Goal: Participate in discussion

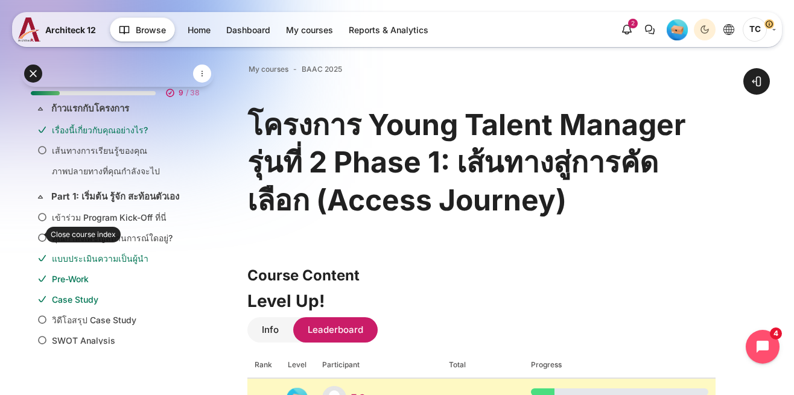
click at [118, 375] on link "กระดานแลกเปลี่ยนความคิด Part 1: เริ่มต้น รู้จัก สะท้อนตัวเอง" at bounding box center [115, 381] width 127 height 13
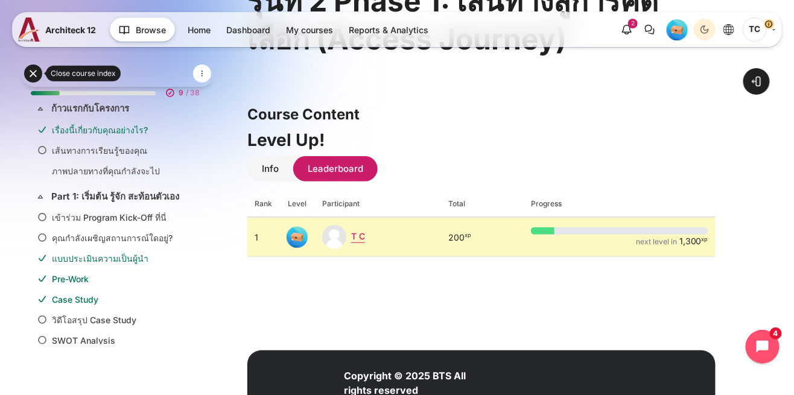
scroll to position [153, 0]
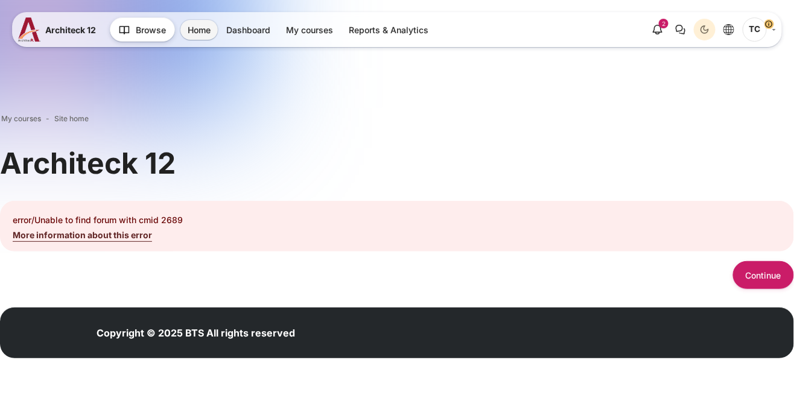
click at [780, 277] on button "Continue" at bounding box center [763, 274] width 61 height 27
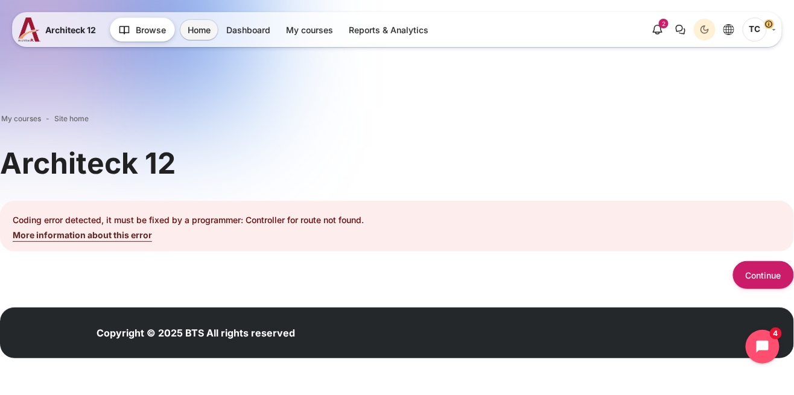
click at [758, 294] on div "My courses Site home Blocks Architeck 12 Coding error detected, it must be fixe…" at bounding box center [397, 237] width 794 height 307
click at [766, 278] on button "Continue" at bounding box center [763, 274] width 61 height 27
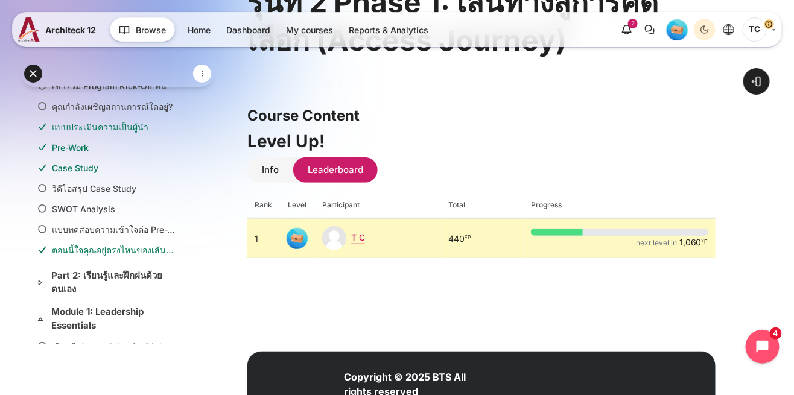
scroll to position [161, 0]
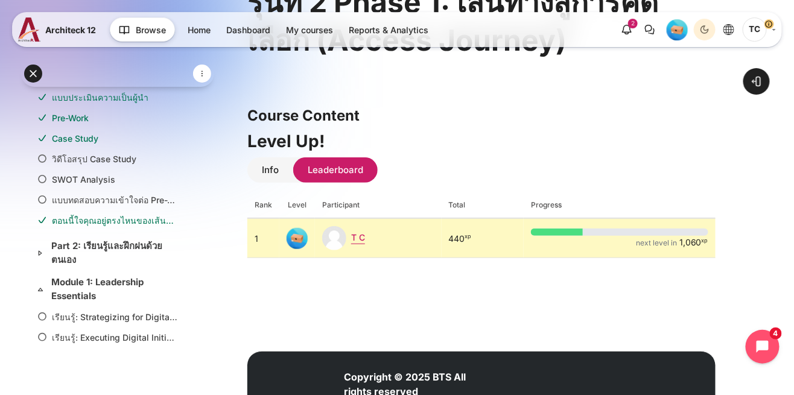
click at [69, 215] on link "ตอนนี้ใจคุณอยู่ตรงไหนของเส้นทางนี้?" at bounding box center [115, 220] width 127 height 13
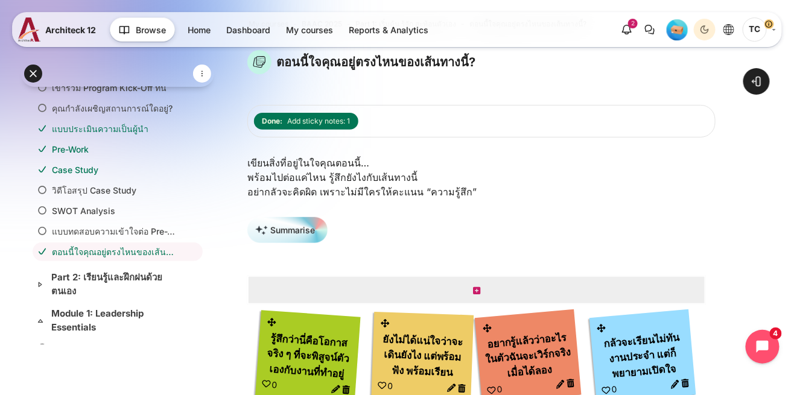
scroll to position [46, 0]
click at [193, 71] on button "button" at bounding box center [202, 74] width 18 height 18
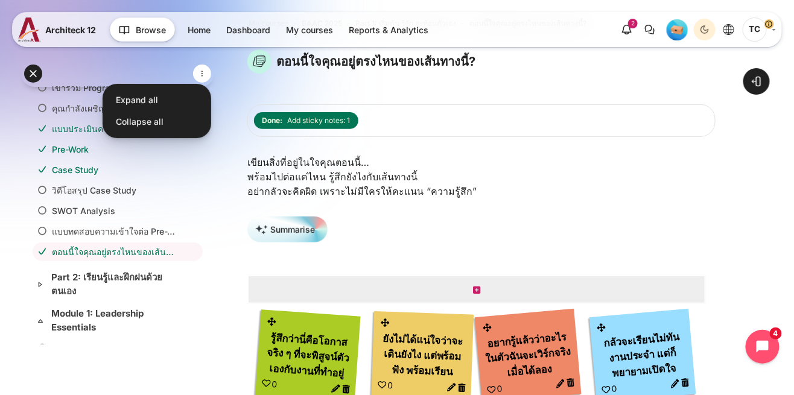
click at [30, 66] on button at bounding box center [33, 74] width 18 height 18
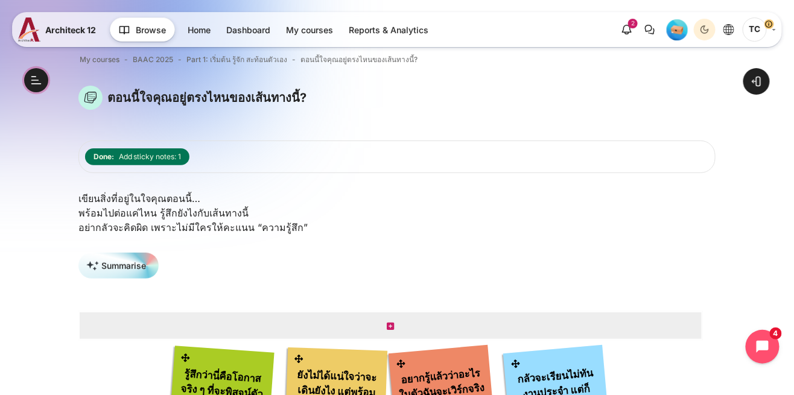
scroll to position [10, 0]
